Goal: Task Accomplishment & Management: Use online tool/utility

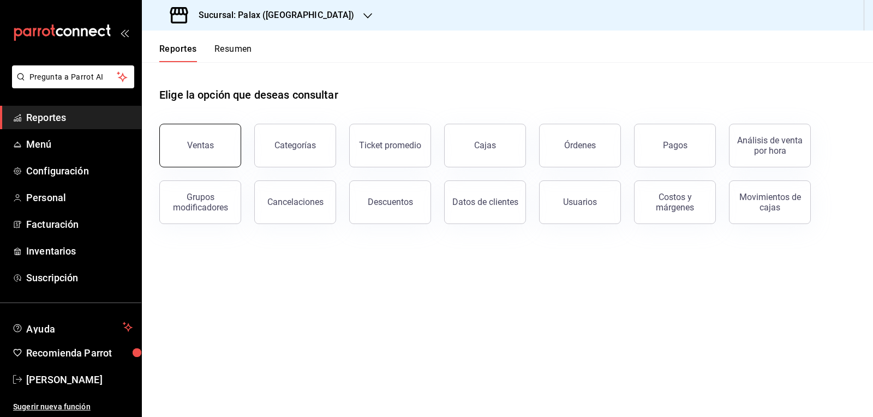
click at [212, 149] on div "Ventas" at bounding box center [200, 145] width 27 height 10
click at [212, 149] on html "Pregunta a Parrot AI Reportes Menú Configuración Personal Facturación Inventari…" at bounding box center [436, 208] width 873 height 417
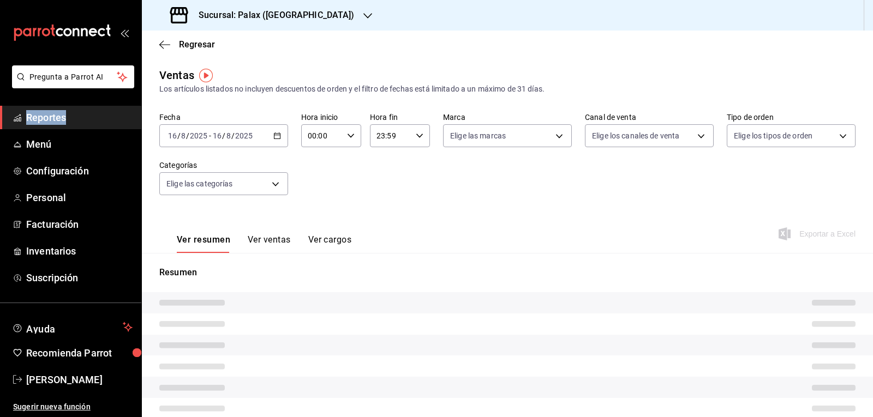
type input "15:00"
type input "PARROT,UBER_EATS,RAPPI,DIDI_FOOD,ONLINE"
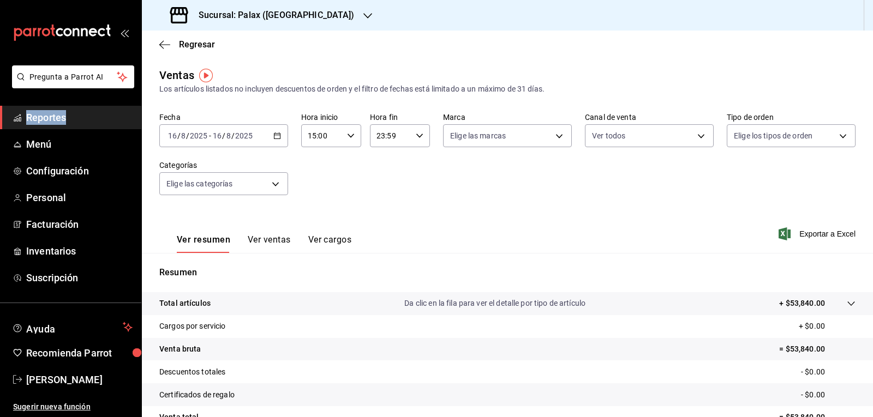
click at [347, 135] on \(Stroke\) "button" at bounding box center [350, 136] width 7 height 4
click at [314, 223] on span "23" at bounding box center [314, 224] width 13 height 9
type input "23:00"
click at [346, 135] on div at bounding box center [436, 208] width 873 height 417
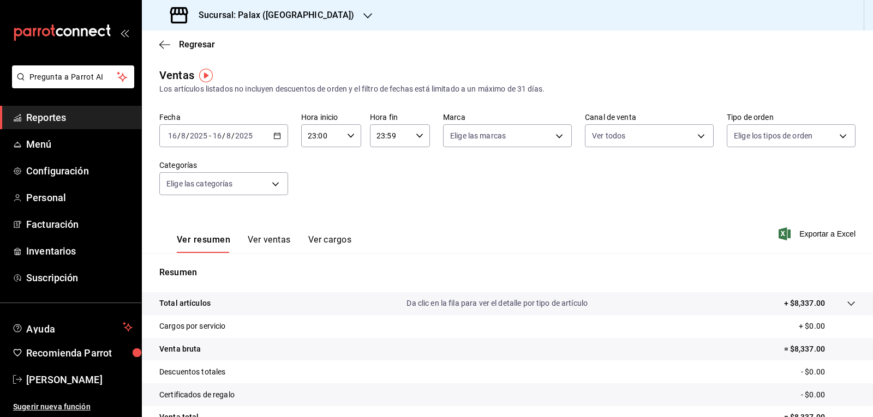
click at [417, 135] on icon "button" at bounding box center [420, 136] width 8 height 8
click at [383, 185] on span "07" at bounding box center [382, 187] width 13 height 9
type input "07:59"
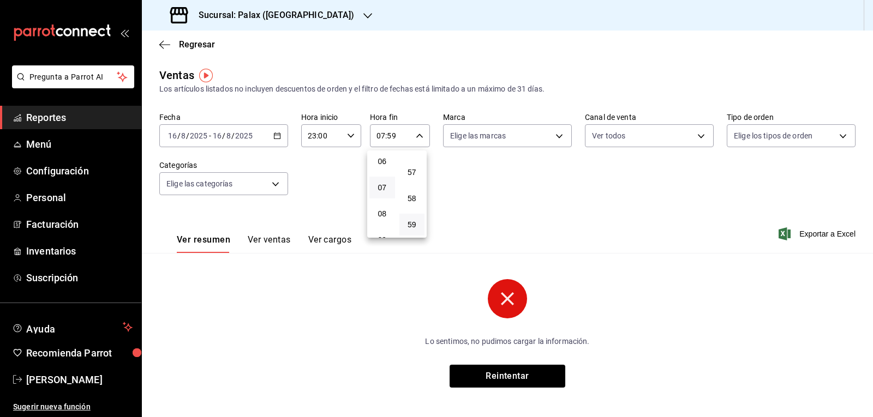
click at [469, 191] on div at bounding box center [436, 208] width 873 height 417
click at [350, 136] on icon "button" at bounding box center [351, 136] width 8 height 8
click at [348, 136] on div at bounding box center [436, 208] width 873 height 417
click at [349, 133] on icon "button" at bounding box center [351, 136] width 8 height 8
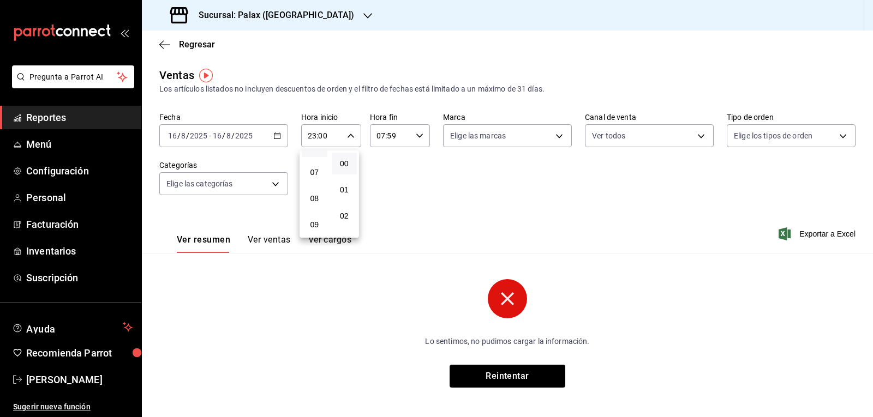
scroll to position [159, 0]
click at [316, 186] on span "07" at bounding box center [314, 187] width 13 height 9
type input "07:00"
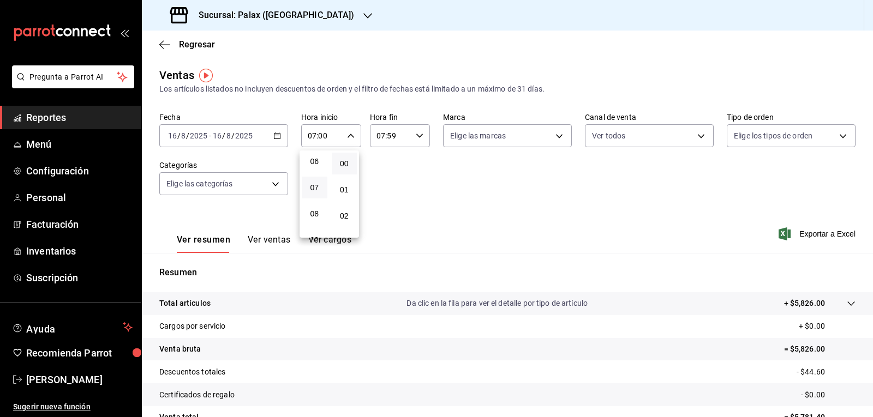
click at [413, 134] on div at bounding box center [436, 208] width 873 height 417
click at [416, 135] on icon "button" at bounding box center [420, 136] width 8 height 8
click at [382, 226] on span "23" at bounding box center [382, 224] width 13 height 9
type input "23:59"
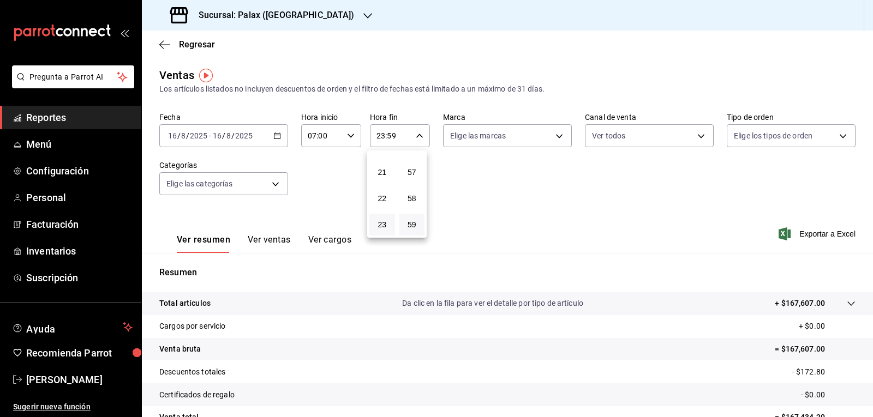
click at [418, 134] on div at bounding box center [436, 208] width 873 height 417
